Goal: Task Accomplishment & Management: Manage account settings

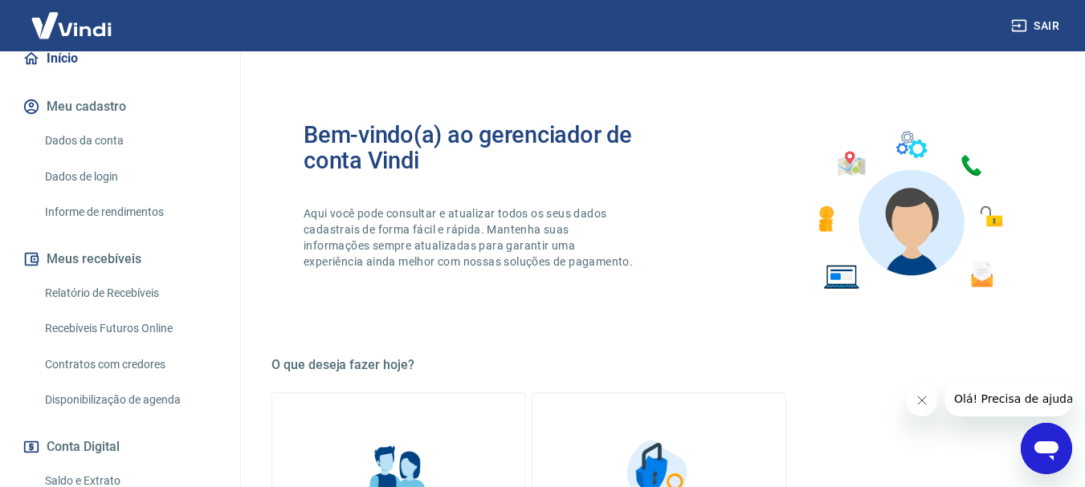
scroll to position [241, 0]
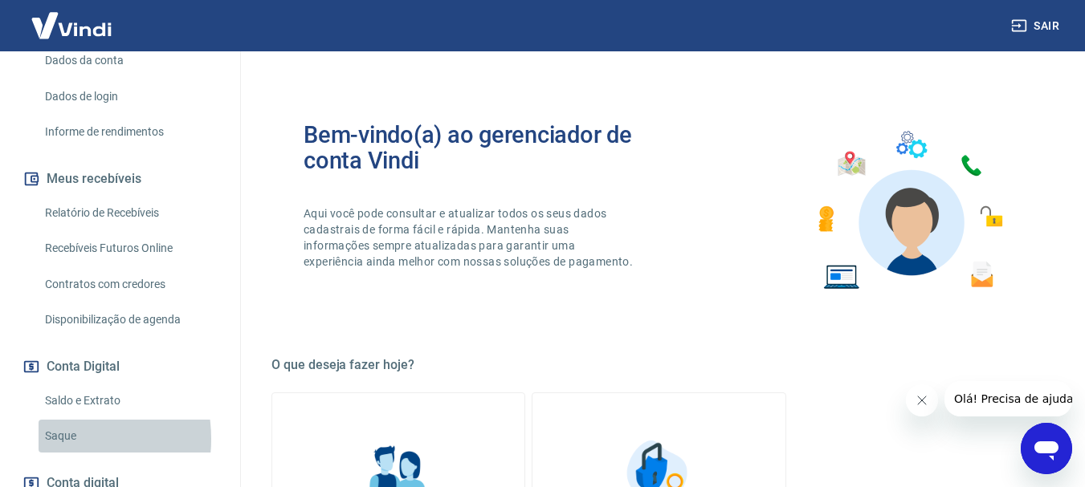
click at [57, 439] on link "Saque" at bounding box center [130, 436] width 182 height 33
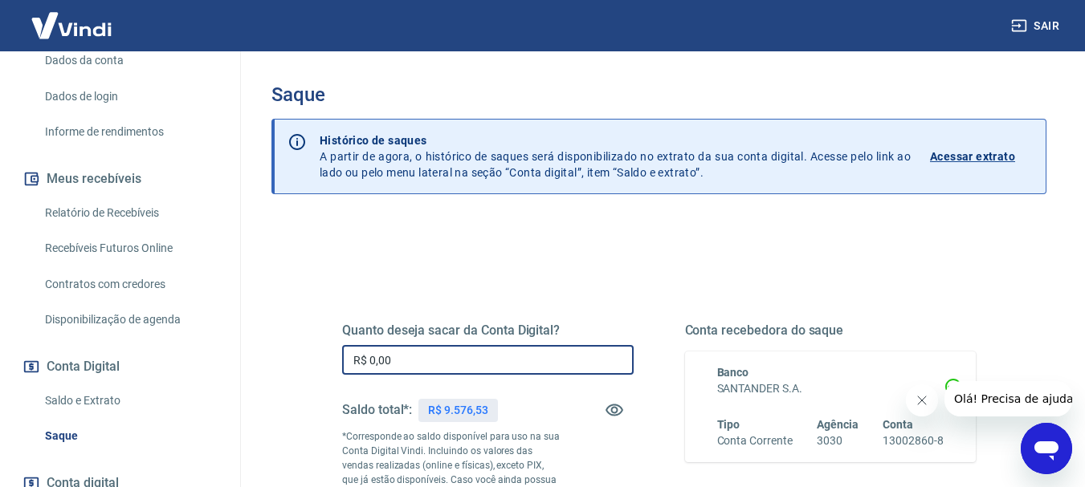
click at [560, 361] on input "R$ 0,00" at bounding box center [487, 360] width 291 height 30
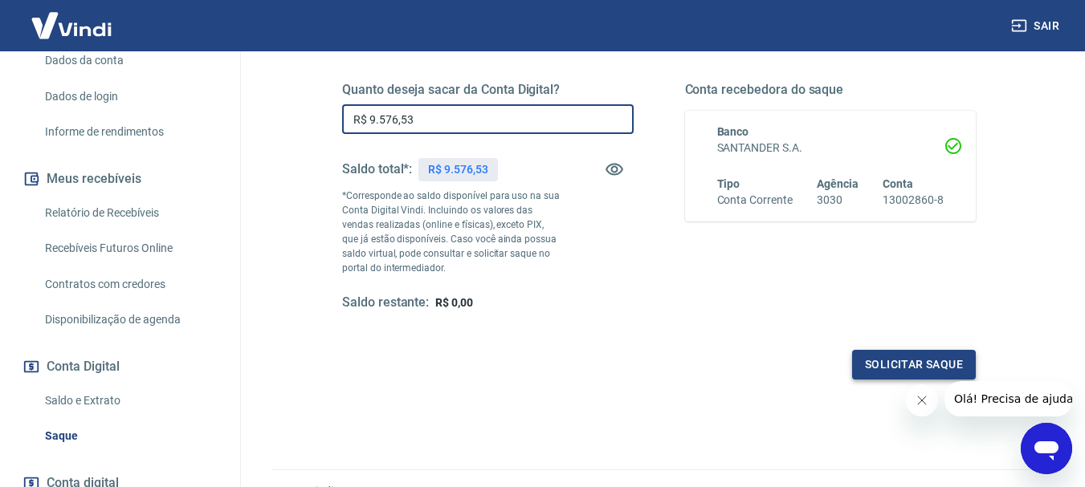
type input "R$ 9.576,53"
click at [940, 372] on button "Solicitar saque" at bounding box center [914, 365] width 124 height 30
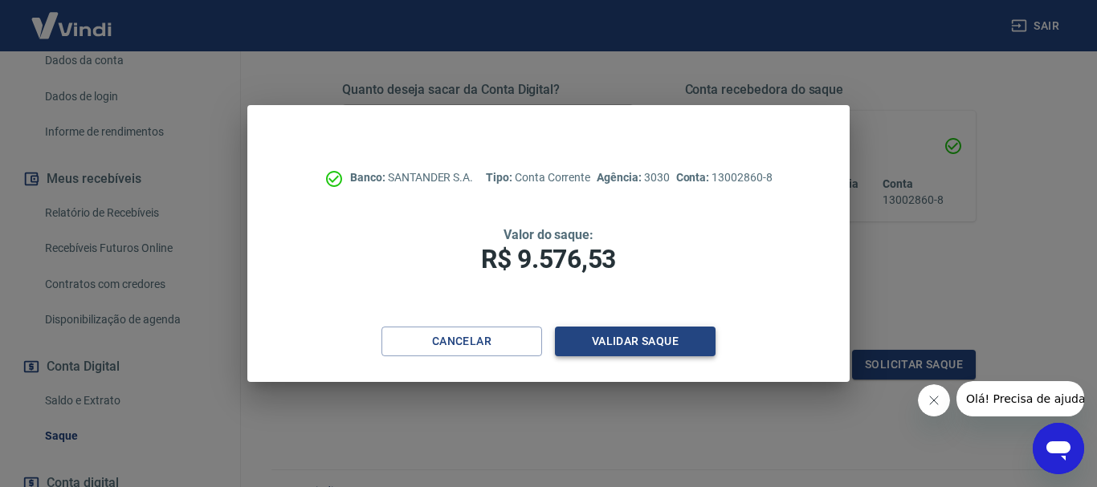
click at [676, 344] on button "Validar saque" at bounding box center [635, 342] width 161 height 30
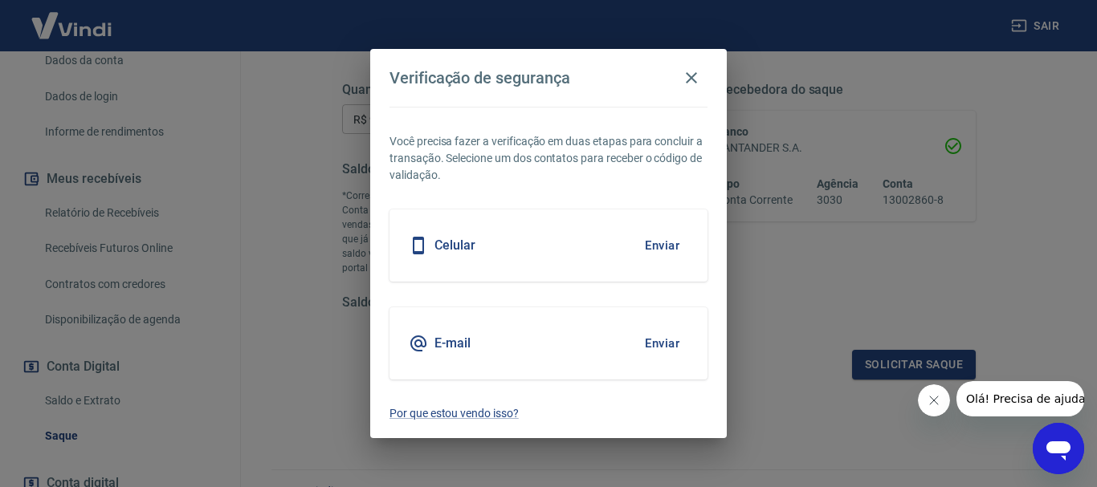
click at [665, 243] on button "Enviar" at bounding box center [662, 246] width 52 height 34
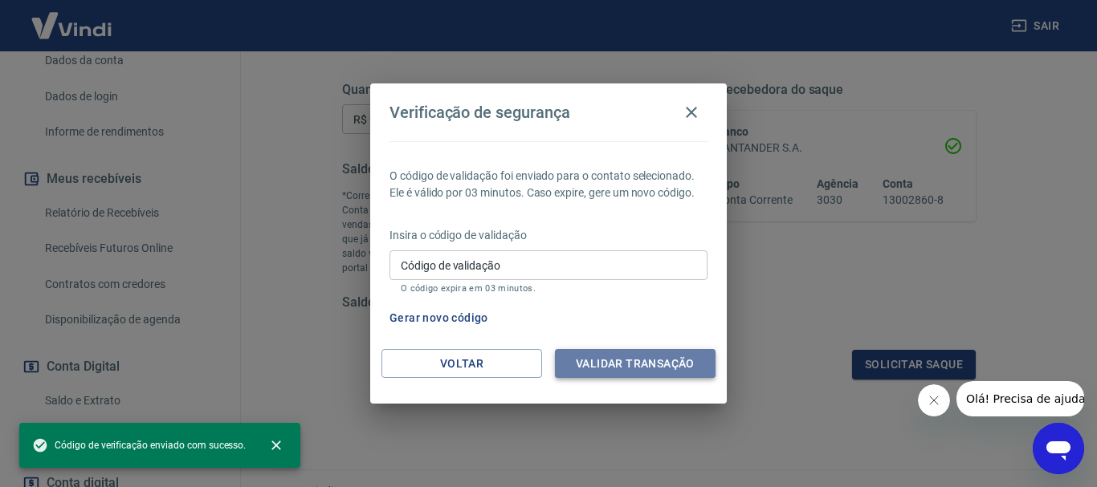
click at [591, 369] on button "Validar transação" at bounding box center [635, 364] width 161 height 30
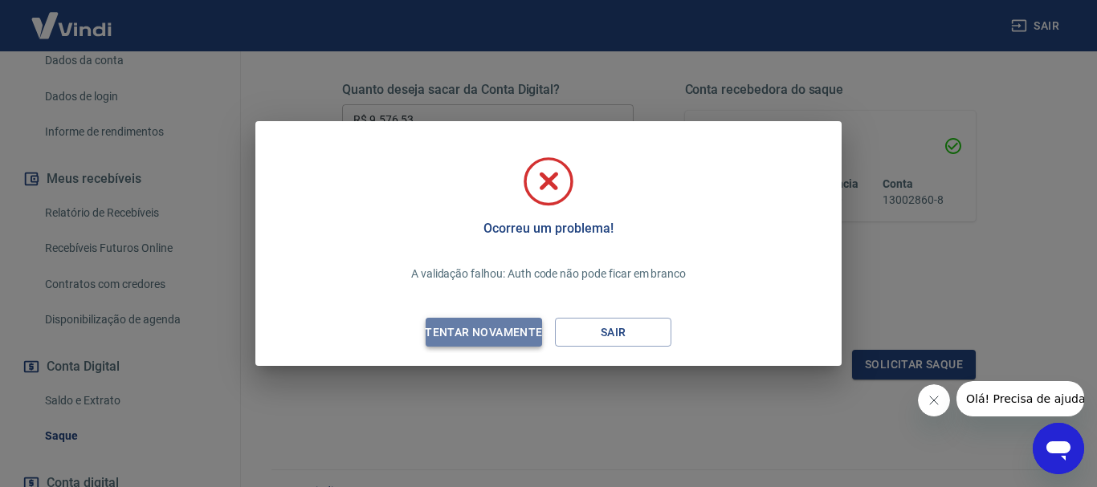
click at [498, 338] on div "Tentar novamente" at bounding box center [484, 333] width 156 height 20
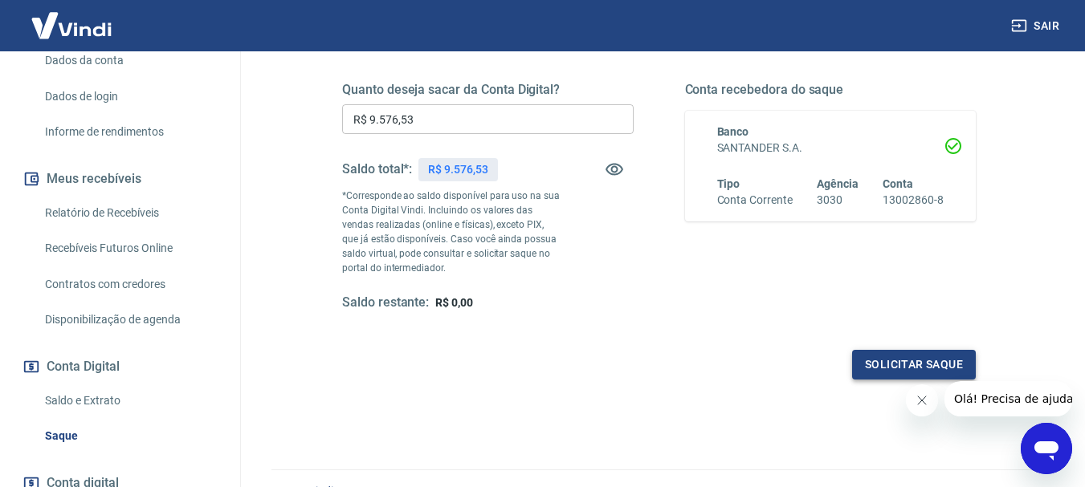
click at [895, 367] on button "Solicitar saque" at bounding box center [914, 365] width 124 height 30
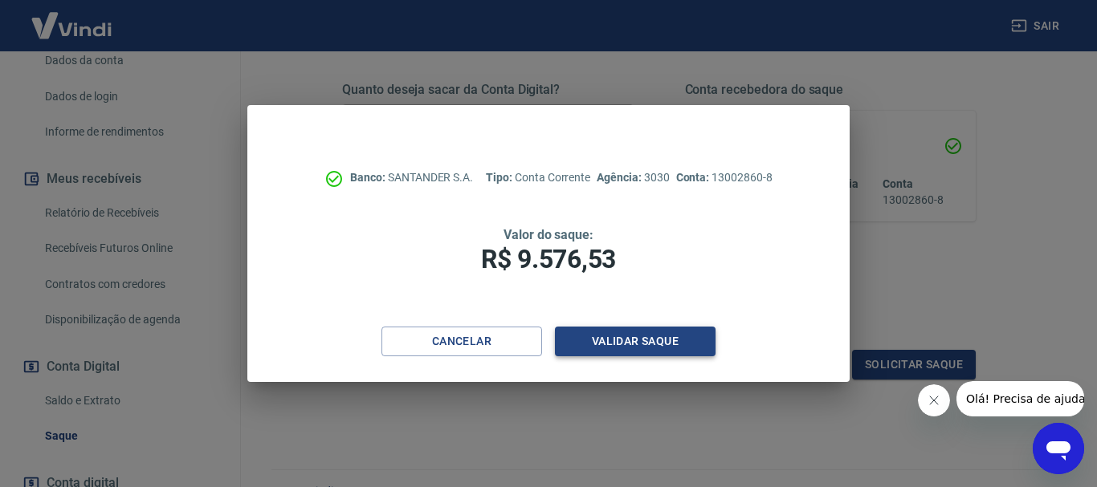
click at [644, 343] on button "Validar saque" at bounding box center [635, 342] width 161 height 30
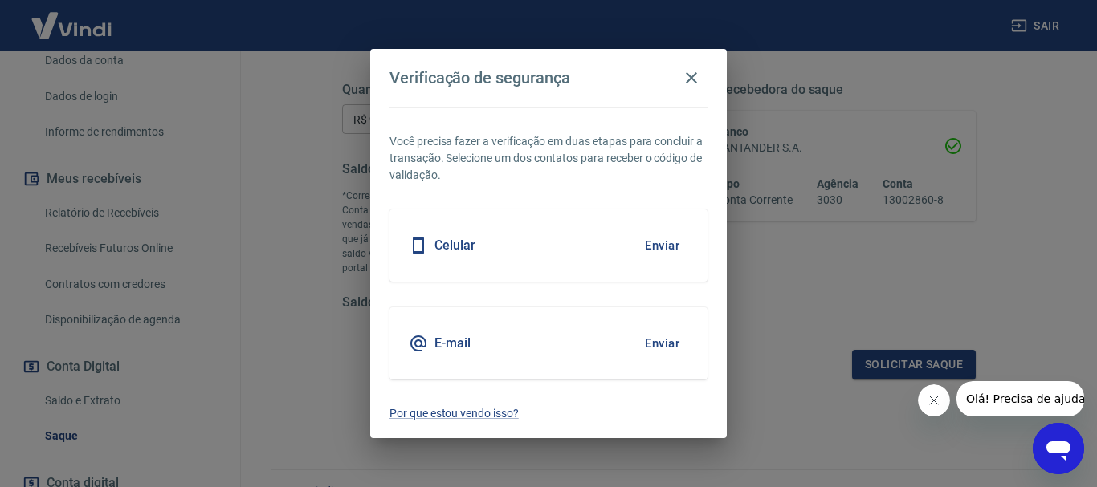
click at [652, 244] on button "Enviar" at bounding box center [662, 246] width 52 height 34
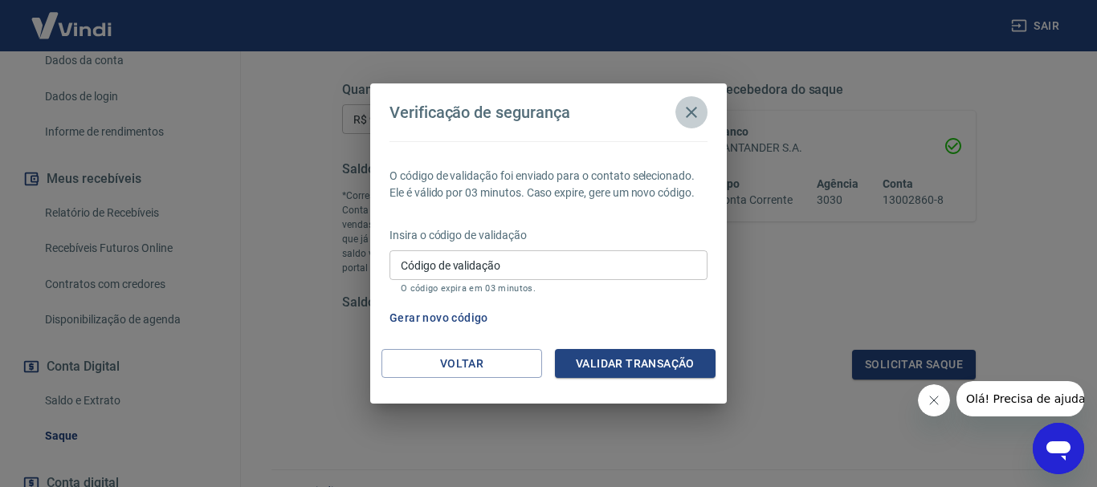
click at [693, 111] on icon "button" at bounding box center [691, 112] width 11 height 11
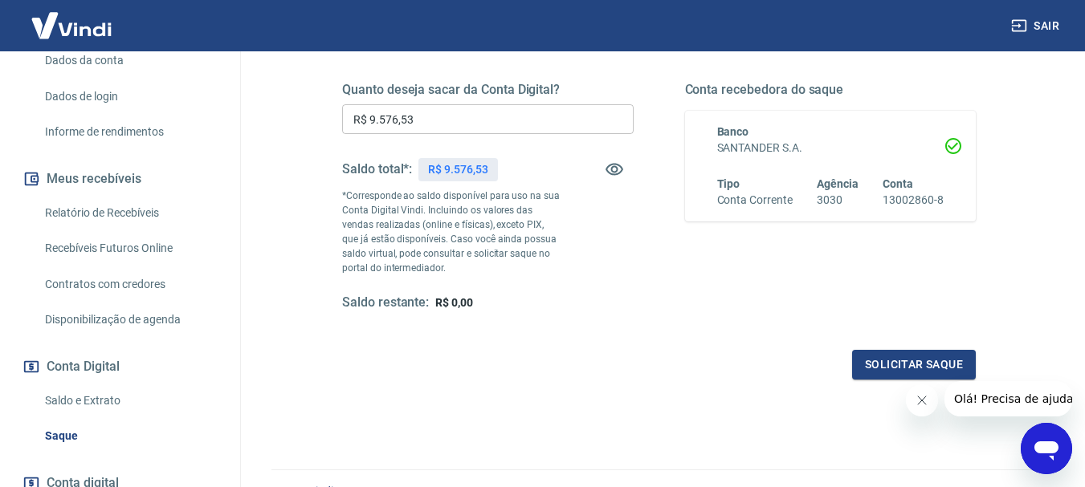
scroll to position [0, 0]
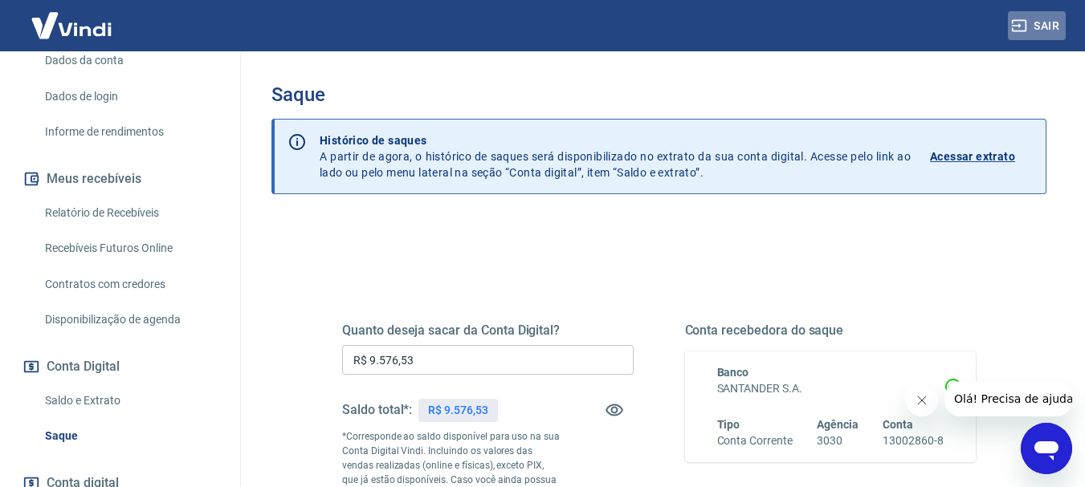
click at [1031, 28] on button "Sair" at bounding box center [1037, 26] width 58 height 30
